Goal: Task Accomplishment & Management: Complete application form

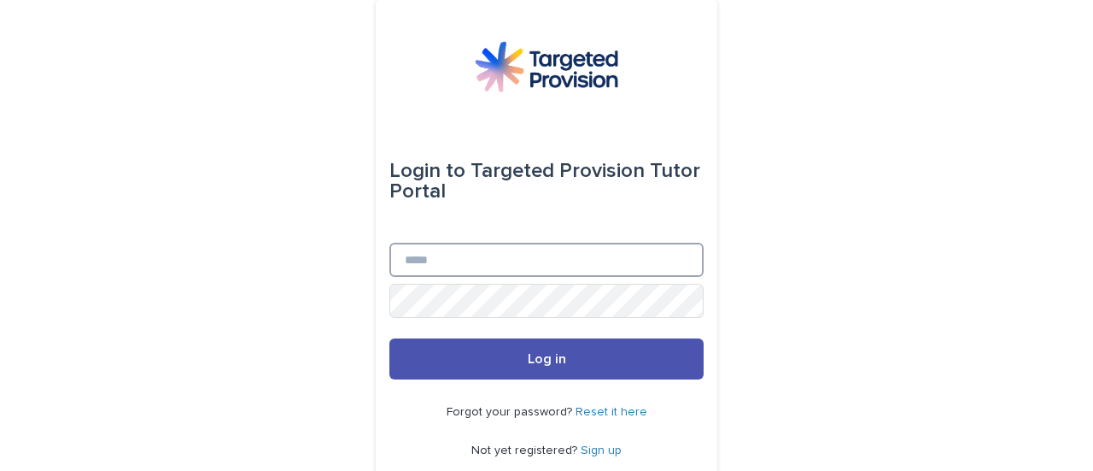
click at [465, 257] on input "Email" at bounding box center [546, 260] width 314 height 34
type input "**********"
click at [389, 338] on button "Log in" at bounding box center [546, 358] width 314 height 41
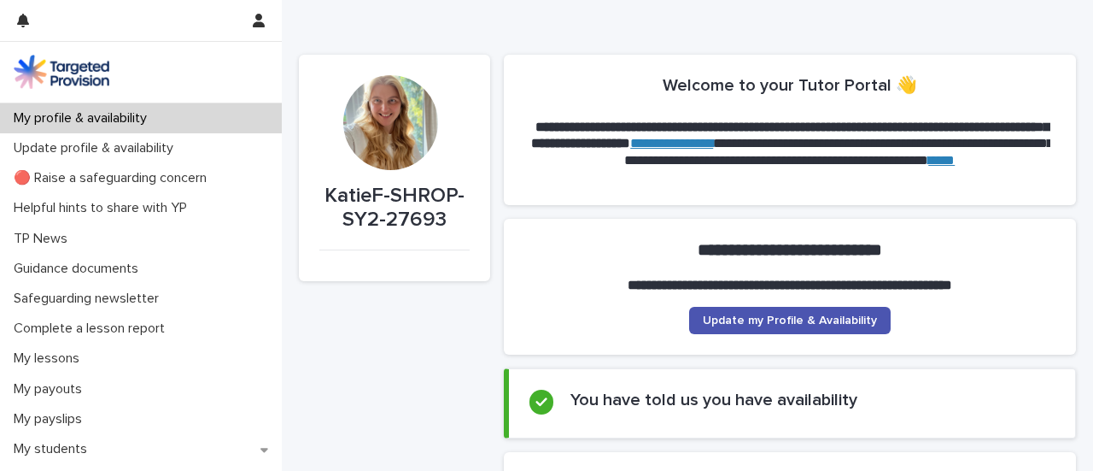
click at [102, 330] on p "Complete a lesson report" at bounding box center [93, 328] width 172 height 16
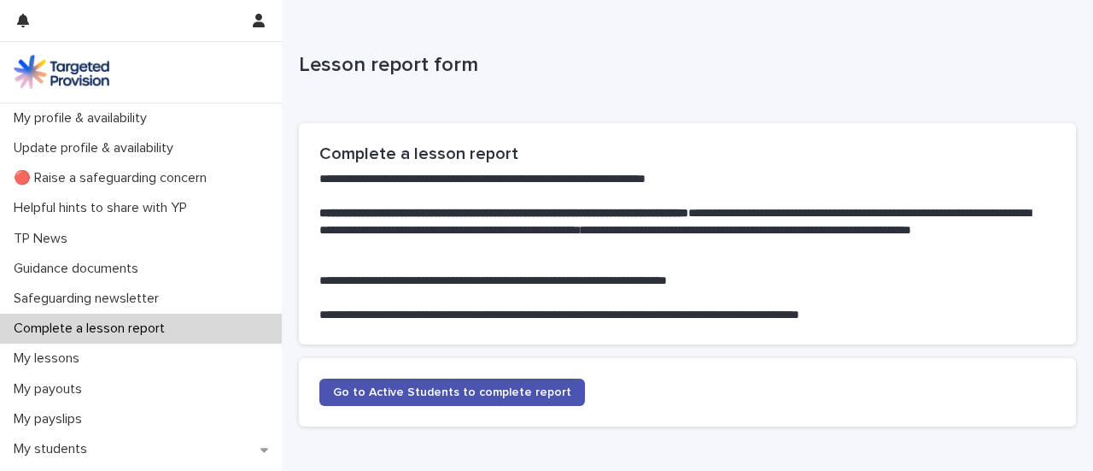
click at [442, 395] on span "Go to Active Students to complete report" at bounding box center [452, 392] width 238 height 12
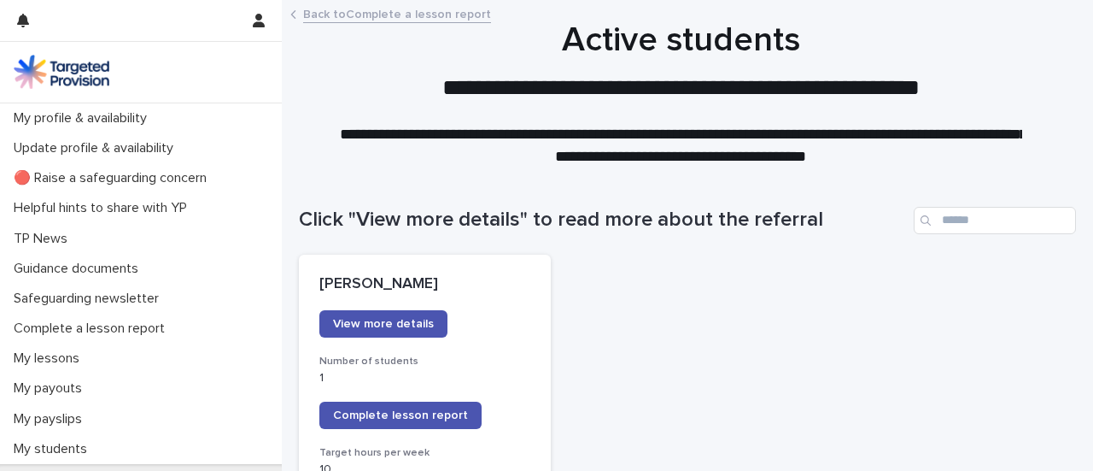
click at [434, 405] on link "Complete lesson report" at bounding box center [400, 414] width 162 height 27
